Goal: Information Seeking & Learning: Learn about a topic

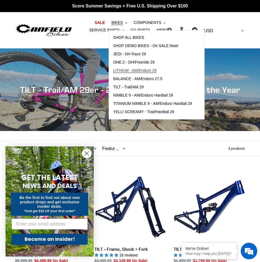
click at [118, 72] on span "LITHIUM - AM/Enduro 29" at bounding box center [134, 70] width 43 height 5
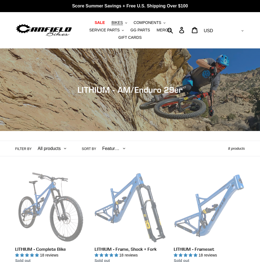
click at [111, 22] on span "BIKES" at bounding box center [116, 22] width 11 height 5
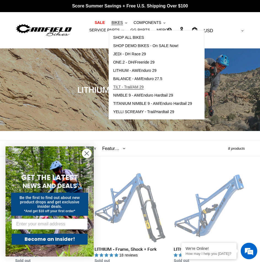
click at [121, 86] on span "TILT - Trail/AM 29" at bounding box center [128, 87] width 31 height 5
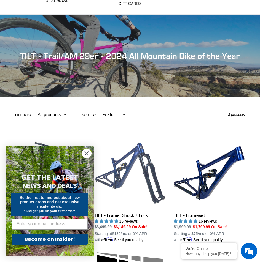
scroll to position [34, 0]
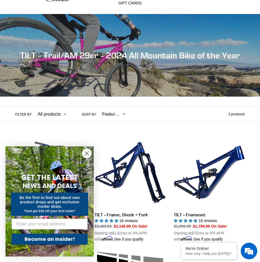
click at [91, 154] on circle "Close dialog" at bounding box center [86, 153] width 9 height 9
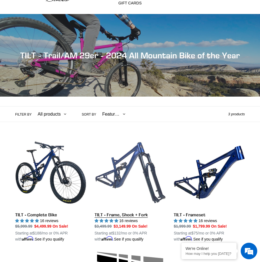
click at [126, 179] on link "TILT - Frame, Shock + Fork" at bounding box center [129, 189] width 71 height 105
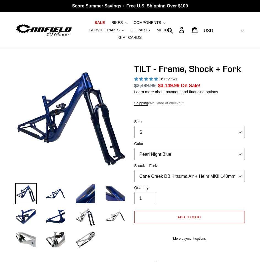
select select "highest-rating"
click at [155, 129] on select "S M L XL" at bounding box center [189, 132] width 111 height 12
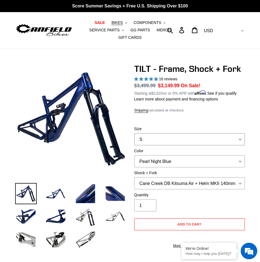
select select "L"
click at [134, 133] on select "S M L XL" at bounding box center [189, 139] width 111 height 12
click at [161, 155] on select "Pearl Night Blue" at bounding box center [189, 161] width 111 height 12
click at [166, 159] on select "Pearl Night Blue" at bounding box center [189, 161] width 111 height 12
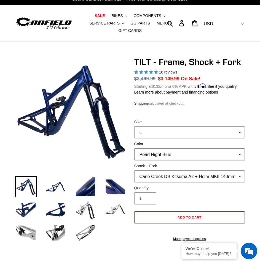
scroll to position [14, 0]
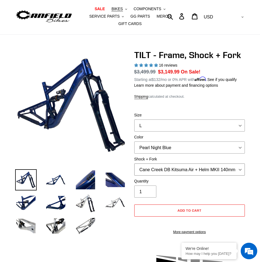
click at [171, 165] on select "Cane Creek DB Kitsuma Air + Helm MKII 140mm Cane Creek DB Kitsuma Air + Fox 36 …" at bounding box center [189, 170] width 111 height 12
click at [171, 164] on select "Cane Creek DB Kitsuma Air + Helm MKII 140mm Cane Creek DB Kitsuma Air + Fox 36 …" at bounding box center [189, 170] width 111 height 12
click at [134, 164] on select "Cane Creek DB Kitsuma Air + Helm MKII 140mm Cane Creek DB Kitsuma Air + Fox 36 …" at bounding box center [189, 170] width 111 height 12
click at [176, 164] on select "Cane Creek DB Kitsuma Air + Helm MKII 140mm Cane Creek DB Kitsuma Air + Fox 36 …" at bounding box center [189, 170] width 111 height 12
select select "EXT Storia V3-S + EXT Era V2.1"
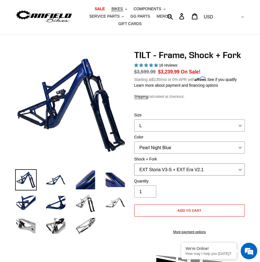
click at [134, 164] on select "Cane Creek DB Kitsuma Air + Helm MKII 140mm Cane Creek DB Kitsuma Air + Fox 36 …" at bounding box center [189, 170] width 111 height 12
click at [219, 164] on select "Cane Creek DB Kitsuma Air + Helm MKII 140mm Cane Creek DB Kitsuma Air + Fox 36 …" at bounding box center [189, 170] width 111 height 12
click at [222, 164] on select "Cane Creek DB Kitsuma Air + Helm MKII 140mm Cane Creek DB Kitsuma Air + Fox 36 …" at bounding box center [189, 170] width 111 height 12
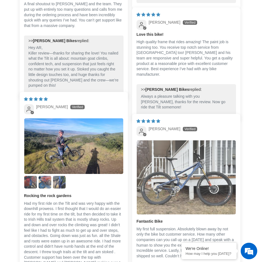
scroll to position [1597, 0]
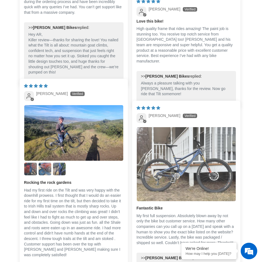
click at [167, 159] on img "Link to user picture 1" at bounding box center [186, 164] width 99 height 74
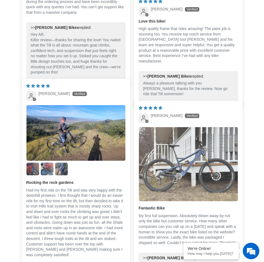
scroll to position [0, 0]
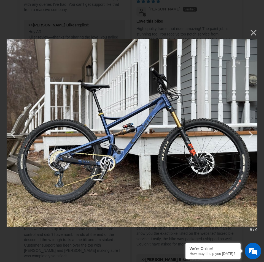
drag, startPoint x: 262, startPoint y: 225, endPoint x: 264, endPoint y: 272, distance: 47.1
click at [259, 0] on html "× 8 / 9 Loading... CANFIELD TILT - (Frame, Shock + Fork) | Mid-Travel 29er Moun…" at bounding box center [130, 0] width 260 height 0
click at [248, 34] on button "×" at bounding box center [250, 32] width 13 height 13
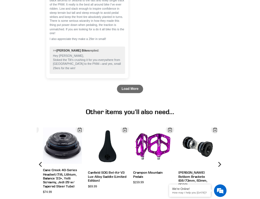
scroll to position [2093, 0]
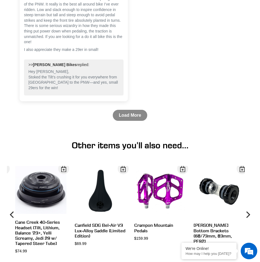
click at [127, 110] on link "Load More" at bounding box center [130, 115] width 34 height 11
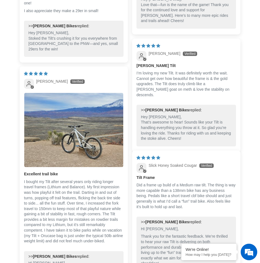
scroll to position [2141, 0]
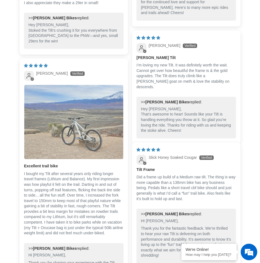
click at [63, 118] on img "Link to user picture 1" at bounding box center [73, 122] width 99 height 74
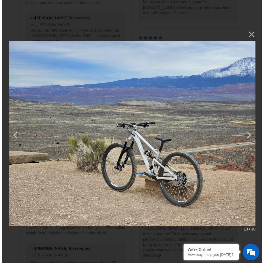
scroll to position [0, 0]
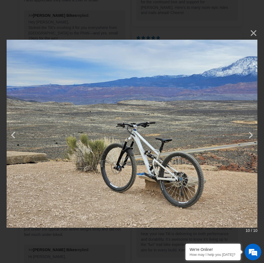
drag, startPoint x: 257, startPoint y: 224, endPoint x: 259, endPoint y: 234, distance: 10.3
click at [259, 234] on div "× 10 / 10" at bounding box center [132, 131] width 264 height 263
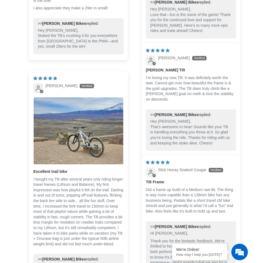
scroll to position [2141, 0]
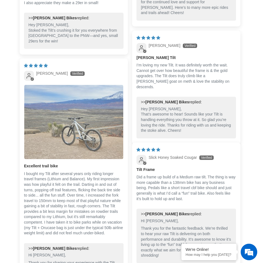
click at [67, 109] on img "Link to user picture 1" at bounding box center [73, 122] width 99 height 74
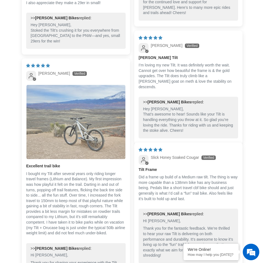
scroll to position [0, 0]
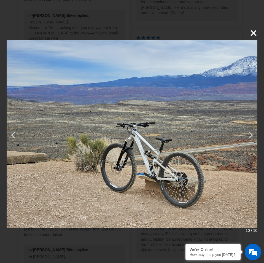
click at [254, 31] on button "×" at bounding box center [250, 32] width 13 height 13
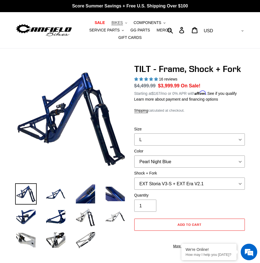
click at [111, 22] on span "BIKES" at bounding box center [116, 22] width 11 height 5
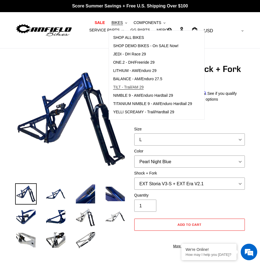
click at [120, 85] on span "TILT - Trail/AM 29" at bounding box center [128, 87] width 31 height 5
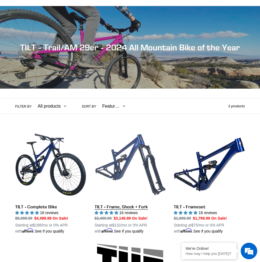
scroll to position [138, 0]
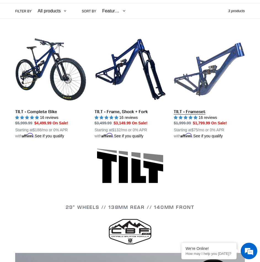
click at [211, 71] on link "TILT - Frameset" at bounding box center [208, 86] width 71 height 105
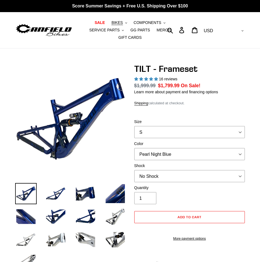
select select "highest-rating"
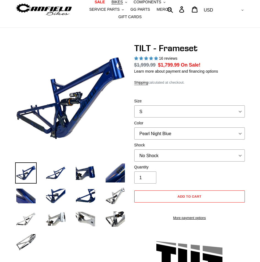
scroll to position [21, 0]
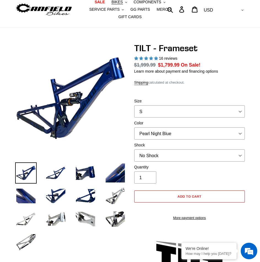
click at [167, 108] on select "S M L XL" at bounding box center [189, 111] width 111 height 12
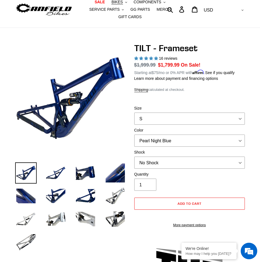
select select "L"
click at [134, 113] on select "S M L XL" at bounding box center [189, 119] width 111 height 12
click at [161, 135] on select "Pearl Night Blue Stealth Silver" at bounding box center [189, 141] width 111 height 12
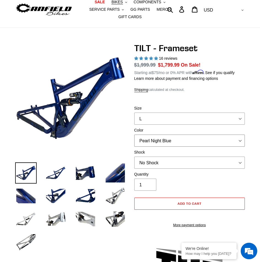
click at [164, 135] on select "Pearl Night Blue Stealth Silver" at bounding box center [189, 141] width 111 height 12
click at [166, 157] on select "No Shock Cane Creek DB Kitsuma Air RockShox Deluxe Ultimate Fox FLOAT X EXT Sto…" at bounding box center [189, 163] width 111 height 12
select select "EXT Storia Lok V3"
click at [134, 157] on select "No Shock Cane Creek DB Kitsuma Air RockShox Deluxe Ultimate Fox FLOAT X EXT Sto…" at bounding box center [189, 163] width 111 height 12
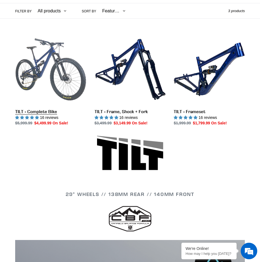
click at [41, 76] on link "TILT - Complete Bike" at bounding box center [50, 80] width 71 height 92
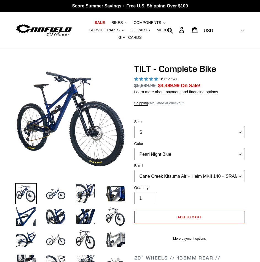
select select "highest-rating"
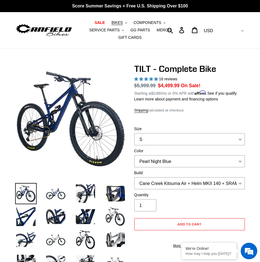
click at [224, 126] on label "Size" at bounding box center [189, 129] width 111 height 6
click at [224, 133] on select "S M L" at bounding box center [189, 139] width 111 height 12
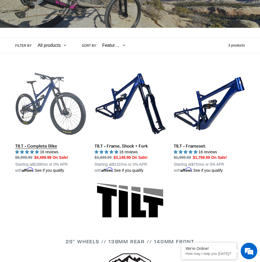
click at [58, 130] on link "TILT - Complete Bike" at bounding box center [50, 120] width 71 height 105
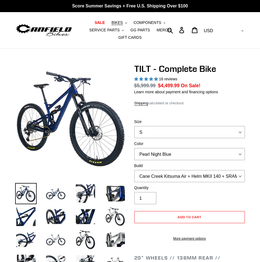
select select "highest-rating"
select select "L"
click at [134, 126] on select "S M L" at bounding box center [189, 132] width 111 height 12
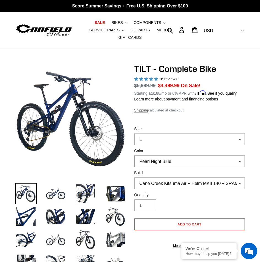
drag, startPoint x: 163, startPoint y: 150, endPoint x: 163, endPoint y: 153, distance: 3.0
click at [163, 155] on select "Pearl Night Blue Stealth Silver Raw" at bounding box center [189, 161] width 111 height 12
select select "Raw"
click at [134, 155] on select "Pearl Night Blue Stealth Silver Raw" at bounding box center [189, 161] width 111 height 12
click at [161, 177] on select "Cane Creek Kitsuma Air + Helm MKII 140 + SRAM GX Cane Creek Kitsuma Air + Helm …" at bounding box center [189, 183] width 111 height 12
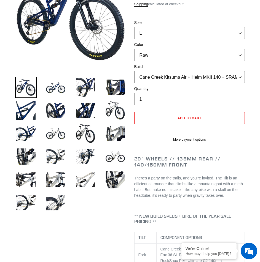
scroll to position [110, 0]
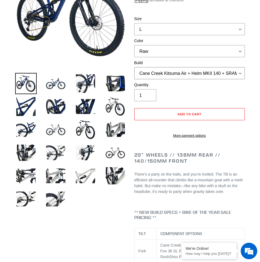
click at [172, 70] on select "Cane Creek Kitsuma Air + Helm MKII 140 + SRAM GX Cane Creek Kitsuma Air + Helm …" at bounding box center [189, 73] width 111 height 12
select select "RockShox SD ULT + Pike ULT 140 + Shimano XT"
click at [134, 67] on select "Cane Creek Kitsuma Air + Helm MKII 140 + SRAM GX Cane Creek Kitsuma Air + Helm …" at bounding box center [189, 73] width 111 height 12
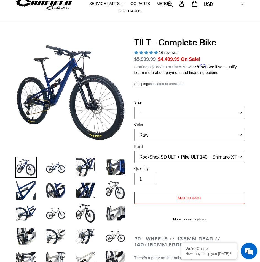
scroll to position [21, 0]
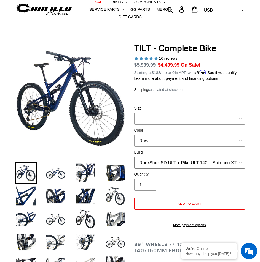
click at [161, 157] on select "Cane Creek Kitsuma Air + Helm MKII 140 + SRAM GX Cane Creek Kitsuma Air + Helm …" at bounding box center [189, 163] width 111 height 12
click at [148, 113] on select "S M L" at bounding box center [189, 119] width 111 height 12
click at [134, 113] on select "S M L" at bounding box center [189, 119] width 111 height 12
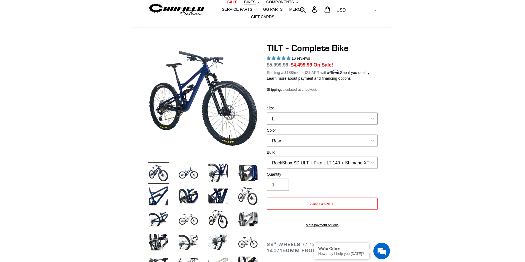
scroll to position [18, 0]
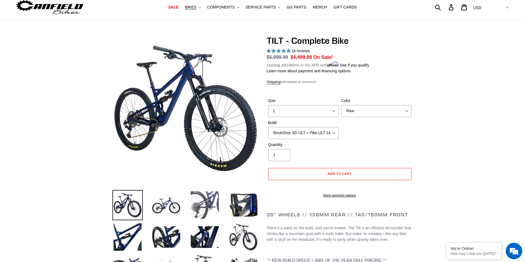
click at [209, 196] on img at bounding box center [204, 205] width 30 height 30
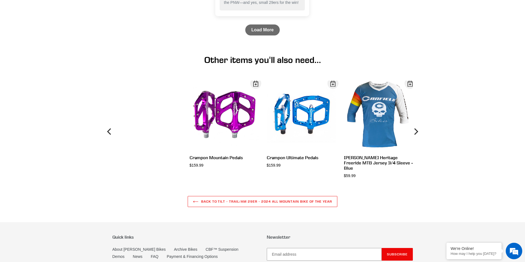
scroll to position [2014, 0]
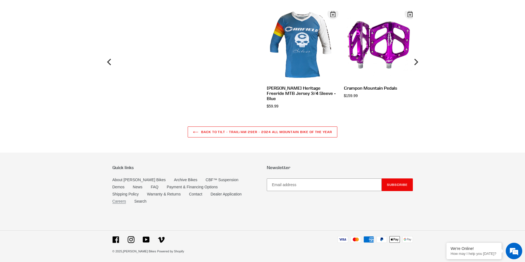
click at [126, 200] on link "Careers" at bounding box center [119, 201] width 14 height 5
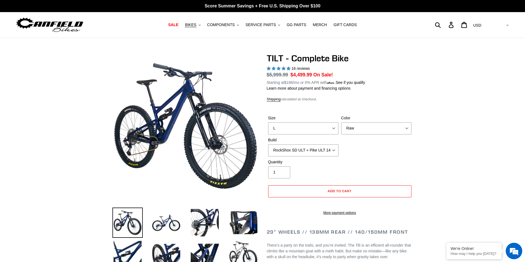
select select "highest-rating"
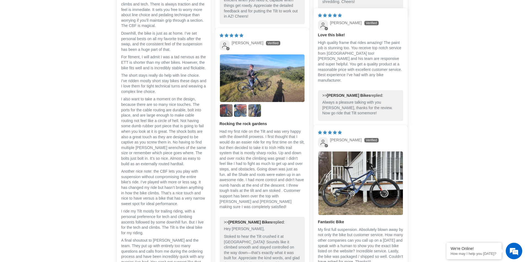
scroll to position [1247, 0]
